Goal: Find specific page/section: Find specific page/section

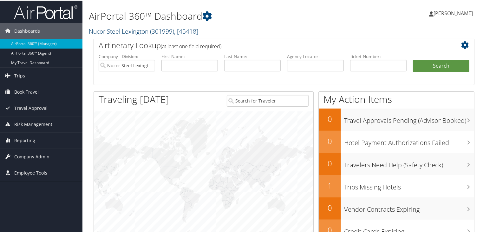
click at [188, 33] on span ", [ 45418 ]" at bounding box center [186, 30] width 24 height 9
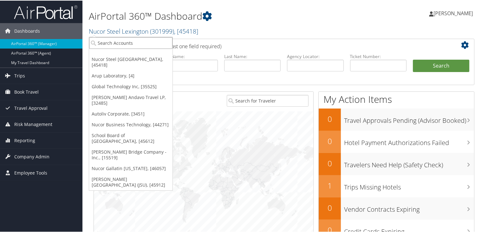
click at [107, 41] on input "search" at bounding box center [130, 42] width 83 height 12
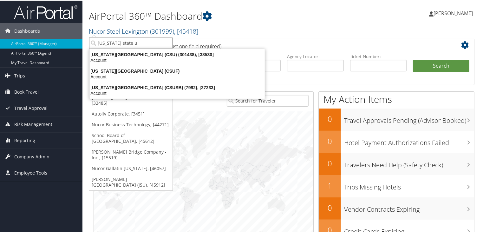
type input "california state u"
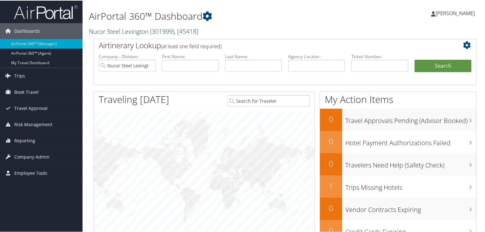
click at [194, 31] on span ", [ 45418 ]" at bounding box center [186, 30] width 24 height 9
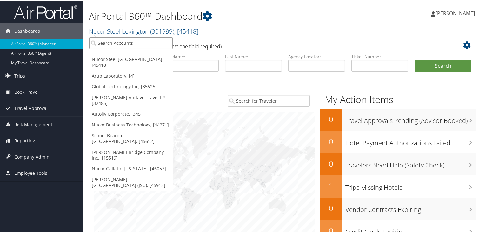
click at [123, 44] on input "search" at bounding box center [130, 42] width 83 height 12
type input "electric power sysyems"
